Goal: Transaction & Acquisition: Obtain resource

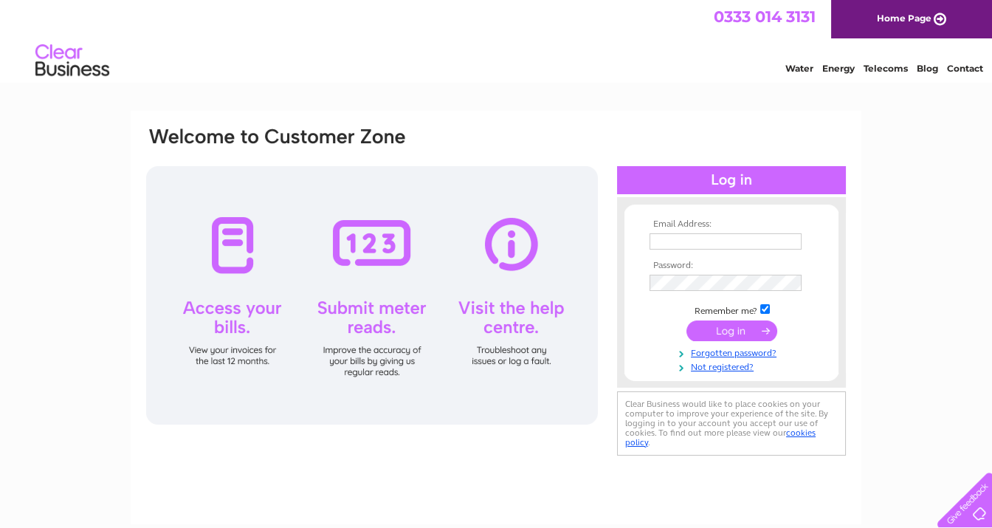
type input "[PERSON_NAME][EMAIL_ADDRESS][PERSON_NAME][DOMAIN_NAME]"
click at [719, 326] on input "submit" at bounding box center [732, 330] width 91 height 21
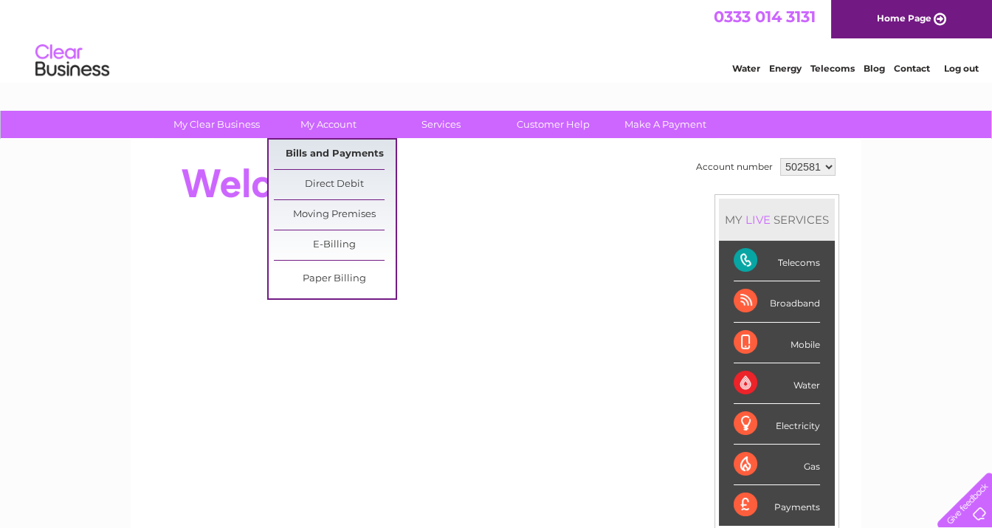
click at [325, 149] on link "Bills and Payments" at bounding box center [335, 155] width 122 height 30
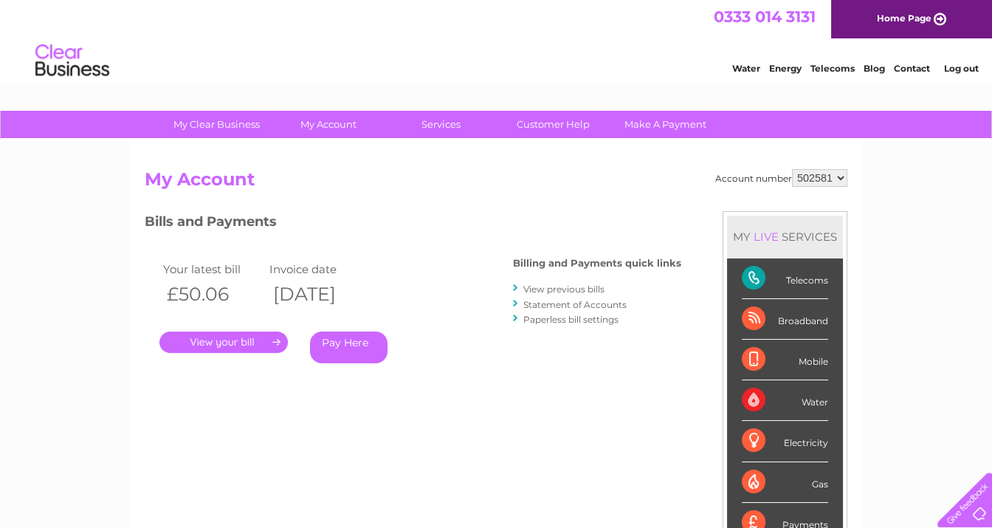
click at [262, 340] on link "." at bounding box center [223, 341] width 128 height 21
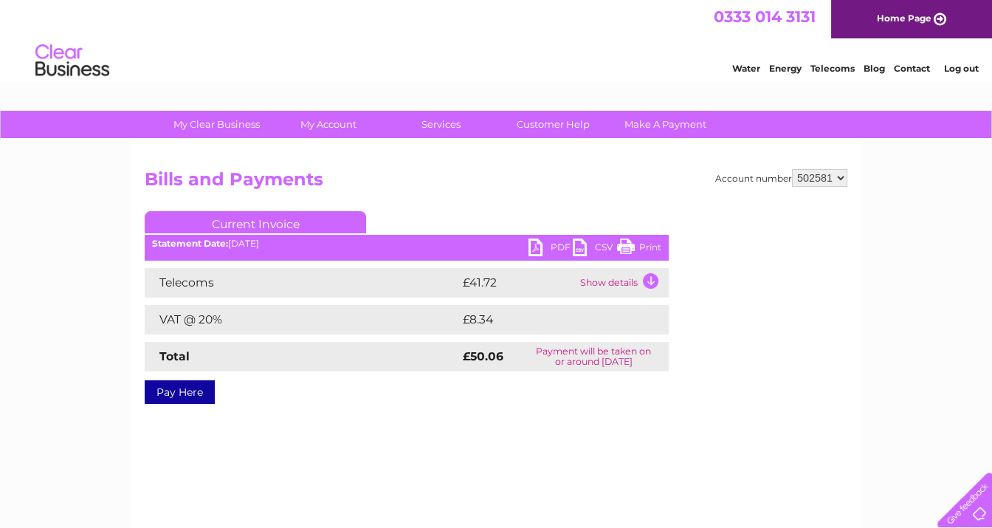
click at [580, 247] on link "CSV" at bounding box center [595, 248] width 44 height 21
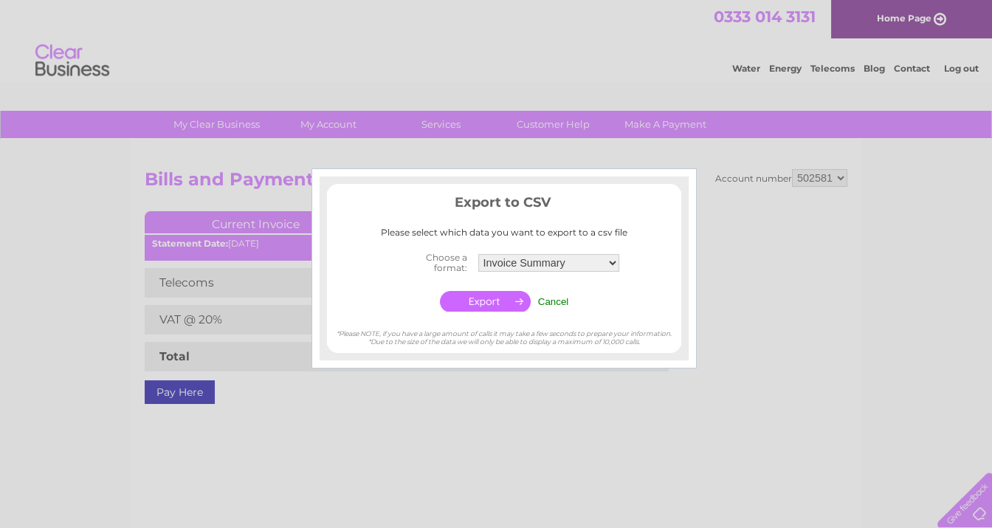
click at [562, 300] on input "Cancel" at bounding box center [553, 301] width 31 height 11
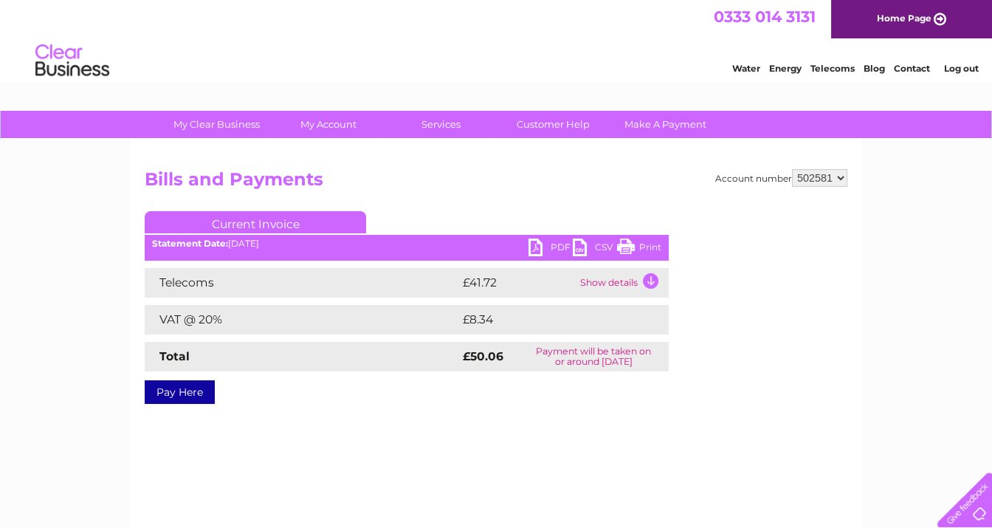
click at [549, 247] on link "PDF" at bounding box center [551, 248] width 44 height 21
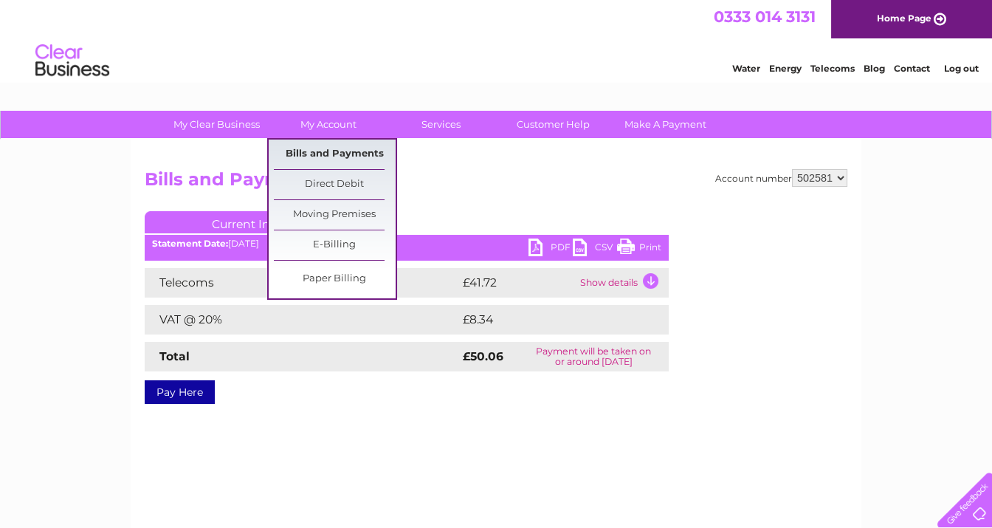
click at [327, 153] on link "Bills and Payments" at bounding box center [335, 155] width 122 height 30
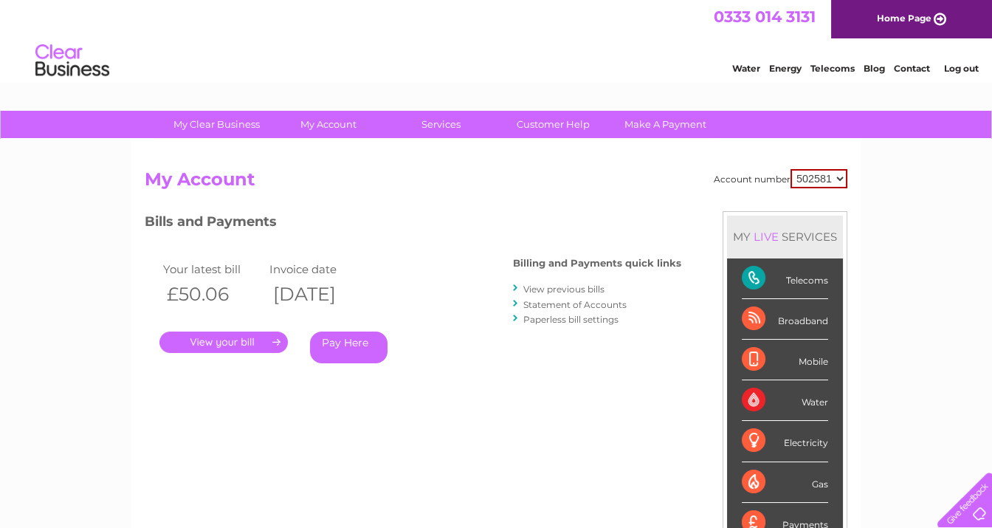
click at [552, 289] on link "View previous bills" at bounding box center [563, 288] width 81 height 11
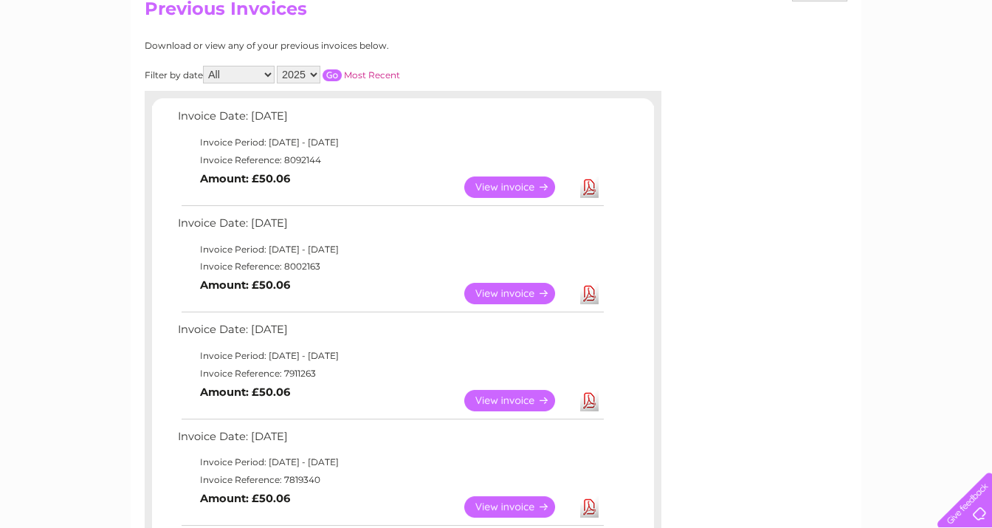
scroll to position [148, 0]
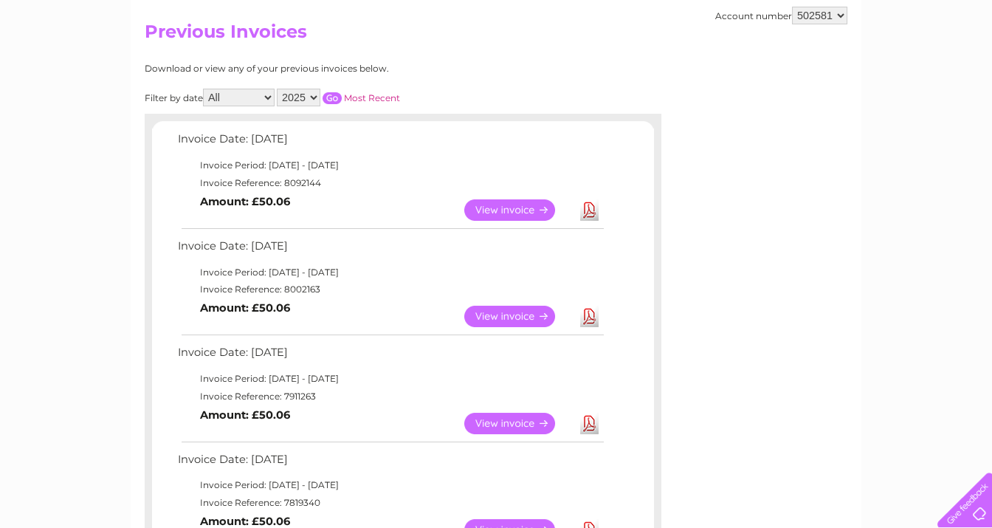
click at [590, 312] on link "Download" at bounding box center [589, 316] width 18 height 21
